Goal: Task Accomplishment & Management: Manage account settings

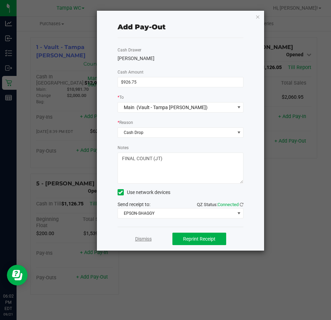
click at [145, 236] on link "Dismiss" at bounding box center [143, 238] width 17 height 7
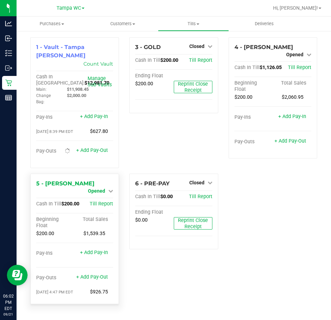
click at [101, 188] on span "Opened" at bounding box center [96, 191] width 17 height 6
click at [109, 193] on div "Close Till" at bounding box center [97, 197] width 51 height 9
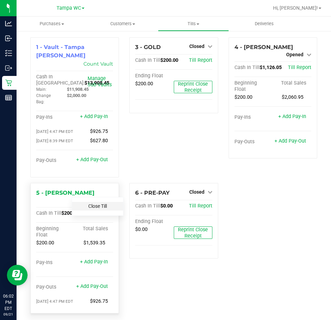
click at [103, 197] on div "Close Till" at bounding box center [98, 206] width 52 height 19
click at [101, 203] on link "Close Till" at bounding box center [97, 206] width 19 height 6
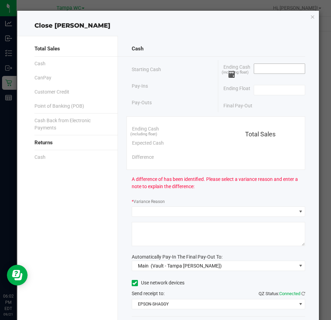
click at [255, 69] on input at bounding box center [279, 69] width 51 height 10
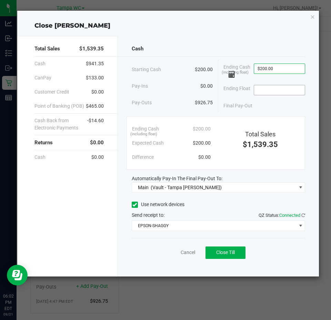
click at [260, 91] on input at bounding box center [279, 90] width 51 height 10
type input "$200.00"
click at [268, 89] on input at bounding box center [279, 90] width 51 height 10
type input "$200.00"
click at [196, 89] on div "Pay-Ins $0.00" at bounding box center [172, 86] width 81 height 14
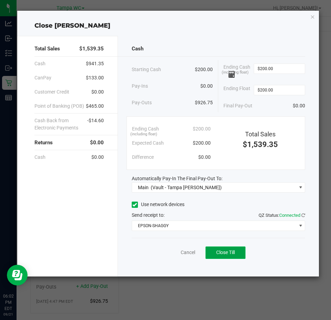
click at [229, 254] on span "Close Till" at bounding box center [225, 252] width 19 height 6
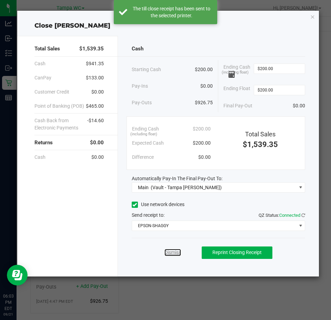
click at [174, 252] on link "Dismiss" at bounding box center [173, 252] width 17 height 7
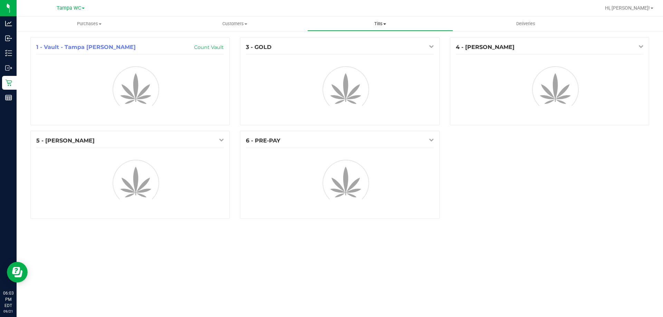
click at [383, 26] on span "Tills" at bounding box center [379, 24] width 145 height 6
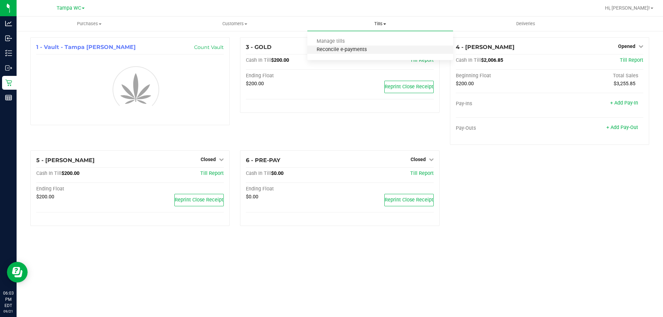
click at [359, 49] on span "Reconcile e-payments" at bounding box center [341, 50] width 69 height 6
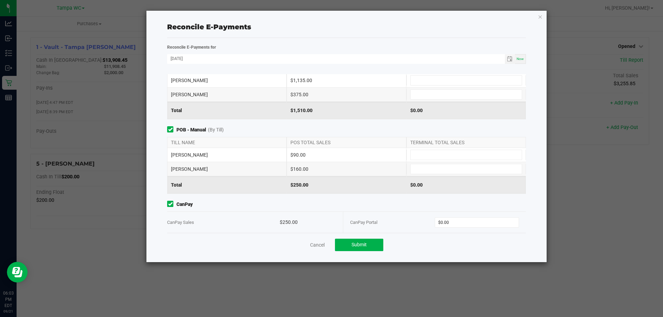
scroll to position [29, 0]
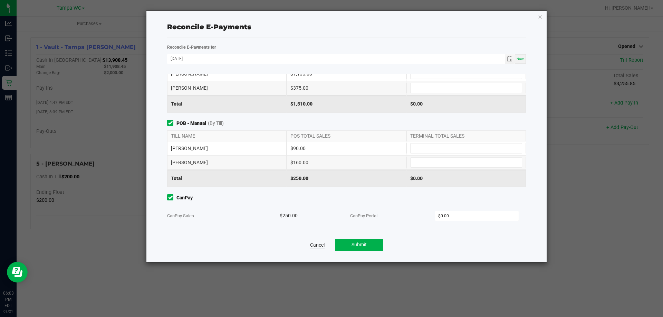
click at [315, 245] on link "Cancel" at bounding box center [317, 245] width 14 height 7
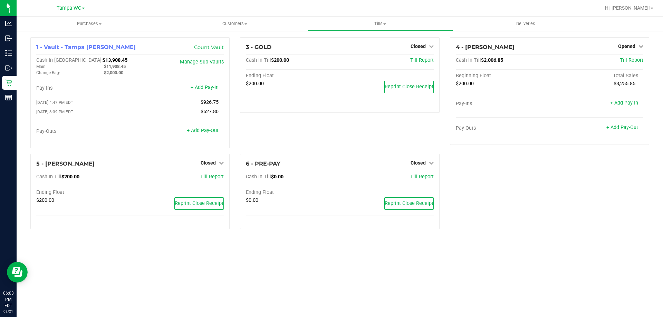
click at [378, 139] on div "3 - GOLD Closed Open Till Cash In Till $200.00 Till Report Ending Float $200.00…" at bounding box center [339, 95] width 209 height 117
click at [391, 134] on div "3 - GOLD Closed Open Till Cash In Till $200.00 Till Report Ending Float $200.00…" at bounding box center [339, 95] width 209 height 117
click at [376, 19] on uib-tab-heading "Tills Manage tills Reconcile e-payments" at bounding box center [379, 24] width 145 height 14
click at [336, 50] on span "Reconcile e-payments" at bounding box center [341, 50] width 69 height 6
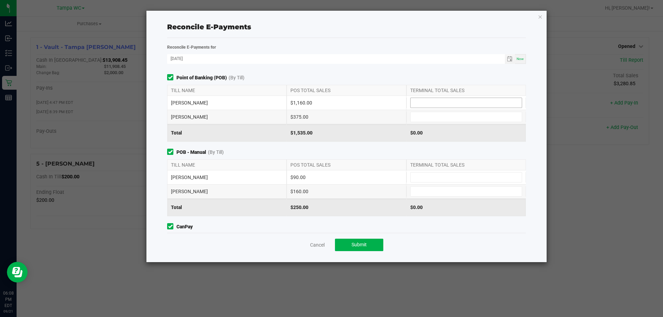
click at [424, 104] on input at bounding box center [465, 103] width 111 height 10
type input "$1,160.00"
click at [437, 192] on input at bounding box center [465, 192] width 111 height 10
type input "$160.00"
click at [439, 179] on input at bounding box center [465, 178] width 111 height 10
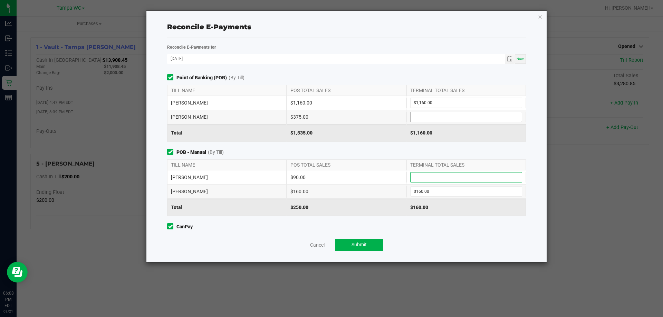
click at [426, 116] on input at bounding box center [465, 117] width 111 height 10
type input "$375.00"
click at [429, 177] on input at bounding box center [465, 178] width 111 height 10
type input "$90.00"
click at [378, 150] on span "POB - Manual (By Till)" at bounding box center [346, 152] width 359 height 7
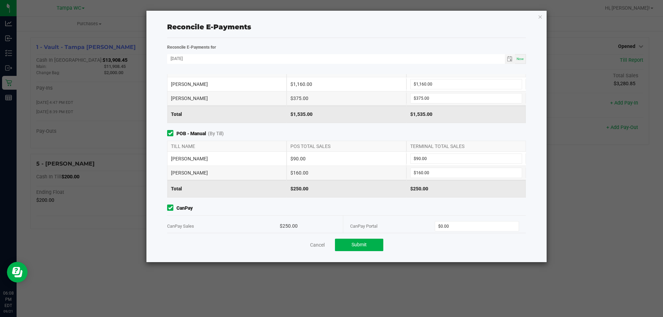
scroll to position [29, 0]
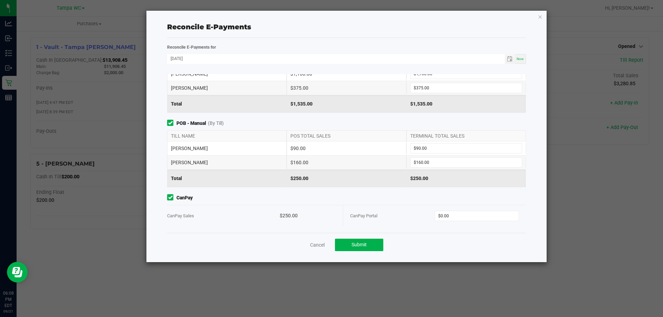
click at [455, 208] on div "CanPay Portal $0.00" at bounding box center [434, 215] width 169 height 21
click at [458, 218] on input "0" at bounding box center [477, 216] width 84 height 10
type input "$250.00"
drag, startPoint x: 399, startPoint y: 202, endPoint x: 356, endPoint y: 249, distance: 63.3
click at [399, 202] on div "CanPay CanPay Sales $250.00 CanPay Portal $250.00" at bounding box center [346, 210] width 369 height 32
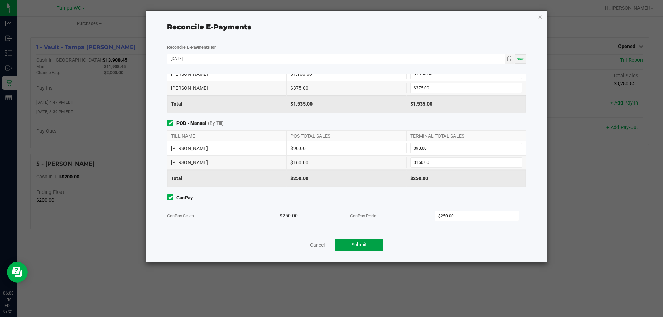
click at [352, 247] on span "Submit" at bounding box center [358, 245] width 15 height 6
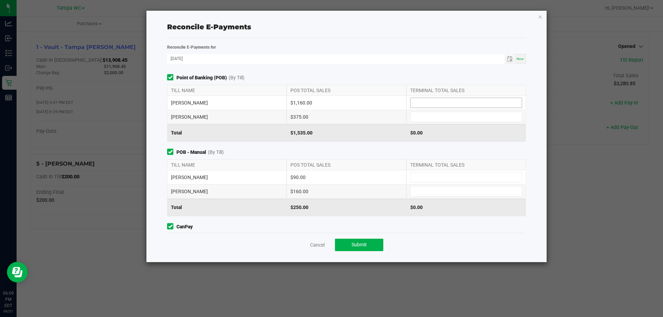
click at [438, 103] on input at bounding box center [465, 103] width 111 height 10
type input "$1,160.00"
click at [413, 116] on input at bounding box center [465, 117] width 111 height 10
type input "$375.00"
click at [440, 178] on input at bounding box center [465, 178] width 111 height 10
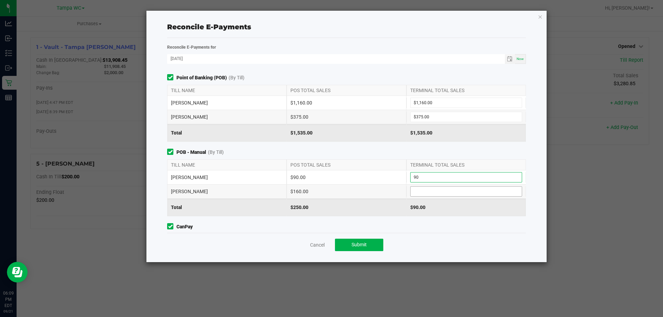
type input "$90.00"
click at [432, 189] on input at bounding box center [465, 192] width 111 height 10
type input "$160.00"
click at [347, 145] on div "Point of Banking (POB) (By Till) TILL NAME POS TOTAL SALES TERMINAL TOTAL SALES…" at bounding box center [346, 153] width 369 height 159
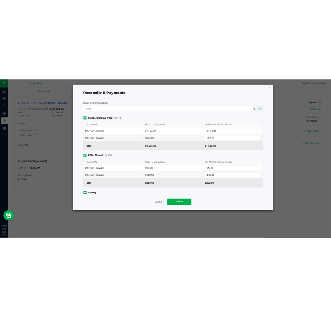
scroll to position [29, 0]
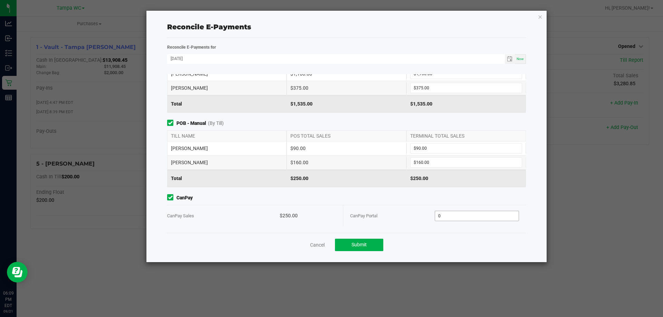
click at [478, 218] on input "0" at bounding box center [477, 216] width 84 height 10
type input "$250.00"
click at [358, 246] on span "Submit" at bounding box center [358, 245] width 15 height 6
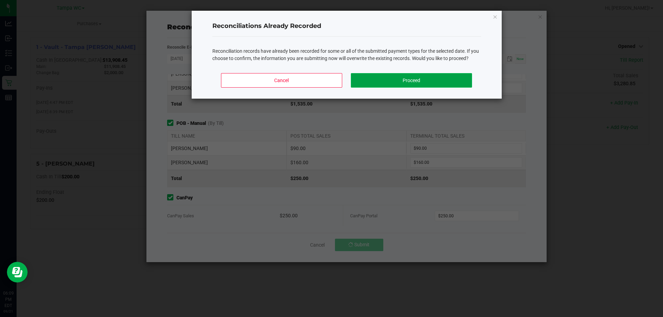
click at [424, 83] on button "Proceed" at bounding box center [411, 80] width 121 height 14
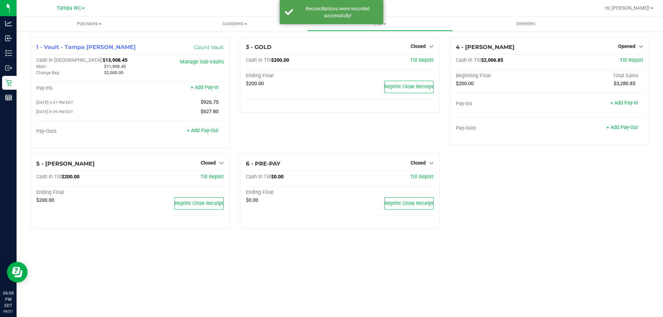
click at [572, 210] on div "1 - Vault - [GEOGRAPHIC_DATA] [PERSON_NAME] Count Vault Cash In Vault: $13,908.…" at bounding box center [339, 135] width 629 height 197
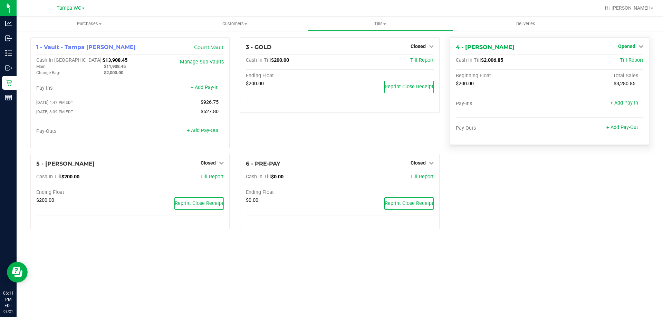
click at [634, 48] on span "Opened" at bounding box center [626, 46] width 17 height 6
click at [630, 59] on link "Close Till" at bounding box center [627, 61] width 19 height 6
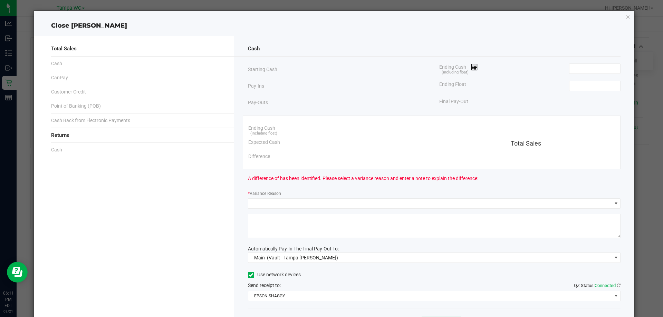
click at [536, 63] on div "Ending Cash (including float)" at bounding box center [529, 68] width 181 height 17
click at [576, 69] on input at bounding box center [594, 69] width 51 height 10
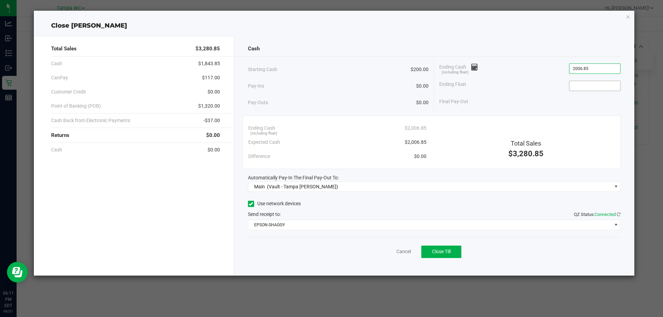
click at [593, 84] on input at bounding box center [594, 86] width 51 height 10
type input "$2,006.85"
type input "$200.00"
click at [350, 59] on div "Cash Starting Cash $200.00 Pay-Ins $0.00 Pay-Outs $0.00 Ending Cash (including …" at bounding box center [434, 156] width 400 height 240
click at [353, 257] on div "Cancel Close Till" at bounding box center [434, 250] width 373 height 27
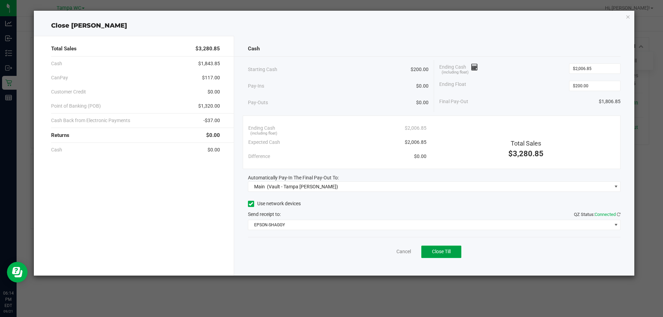
click at [445, 252] on span "Close Till" at bounding box center [441, 252] width 19 height 6
click at [385, 252] on link "Dismiss" at bounding box center [388, 251] width 17 height 7
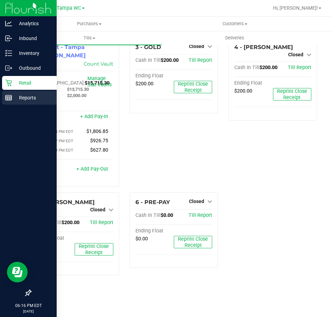
click at [9, 99] on line at bounding box center [9, 99] width 6 height 0
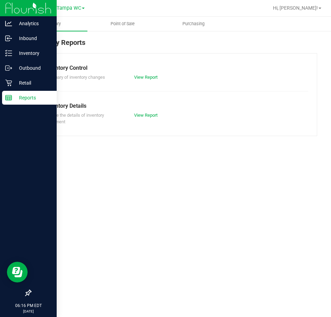
drag, startPoint x: 145, startPoint y: 1, endPoint x: 165, endPoint y: 93, distance: 94.7
click at [193, 186] on div "Inventory Point of Sale Purchasing Inventory Reports Inventory Control Summary …" at bounding box center [174, 167] width 314 height 300
click at [126, 20] on uib-tab-heading "Point of Sale" at bounding box center [123, 24] width 70 height 14
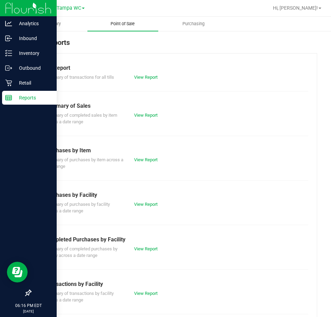
click at [137, 250] on link "View Report" at bounding box center [145, 248] width 23 height 5
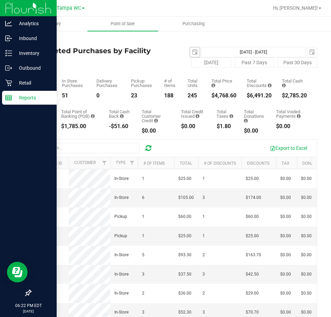
drag, startPoint x: 188, startPoint y: 51, endPoint x: 188, endPoint y: 55, distance: 3.8
click at [190, 51] on span "select" at bounding box center [195, 52] width 10 height 10
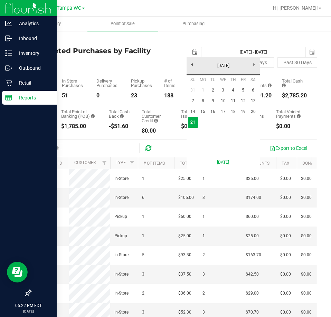
scroll to position [0, 17]
click at [201, 88] on link "1" at bounding box center [203, 90] width 10 height 11
type input "[DATE]"
type input "[DATE] - [DATE]"
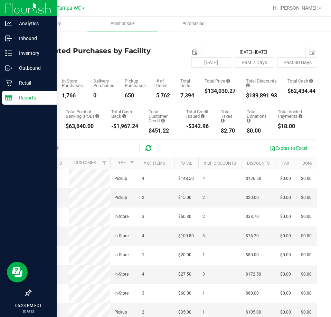
click at [192, 52] on span "select" at bounding box center [195, 52] width 6 height 6
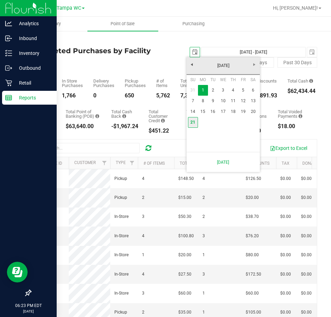
click at [195, 122] on link "21" at bounding box center [193, 122] width 10 height 11
type input "[DATE]"
type input "[DATE] - [DATE]"
